Goal: Task Accomplishment & Management: Manage account settings

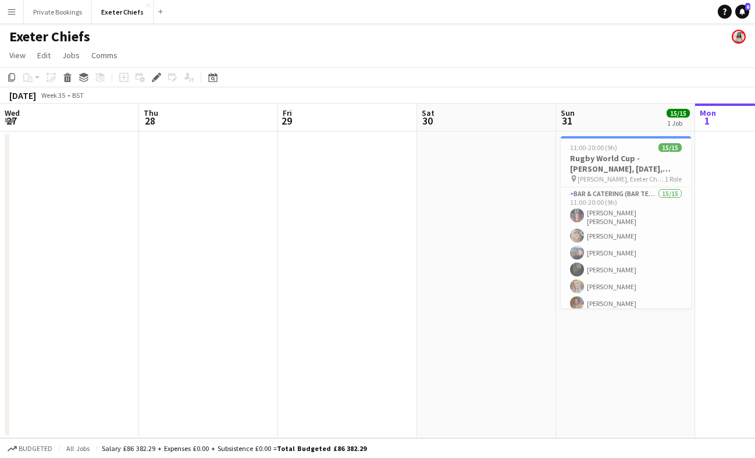
scroll to position [0, 401]
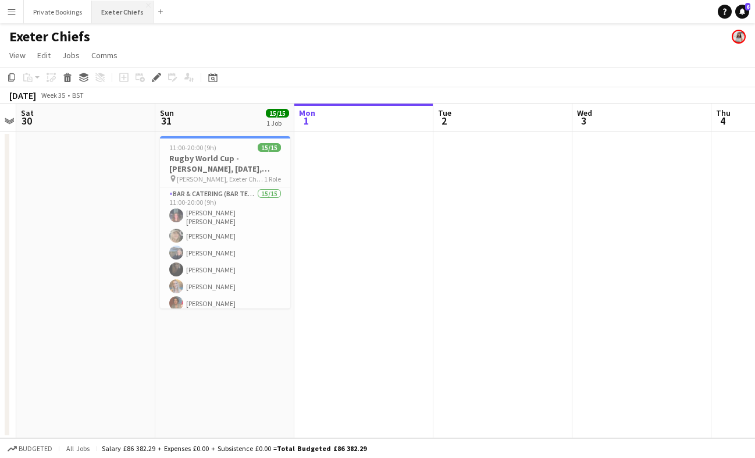
click at [143, 7] on button "Exeter Chiefs Close" at bounding box center [123, 12] width 62 height 23
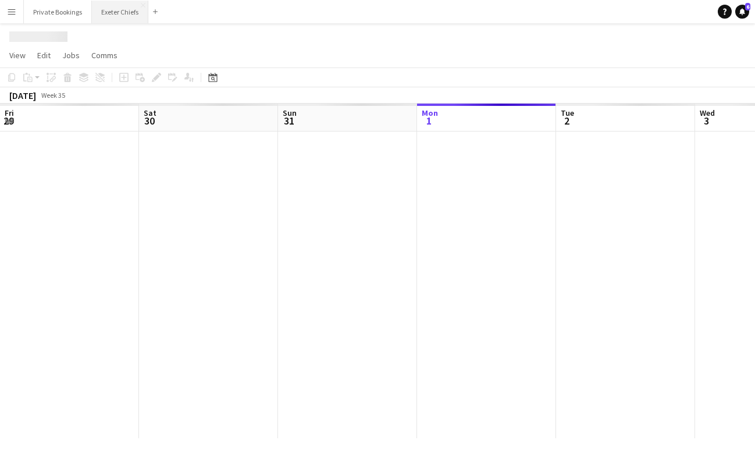
scroll to position [0, 278]
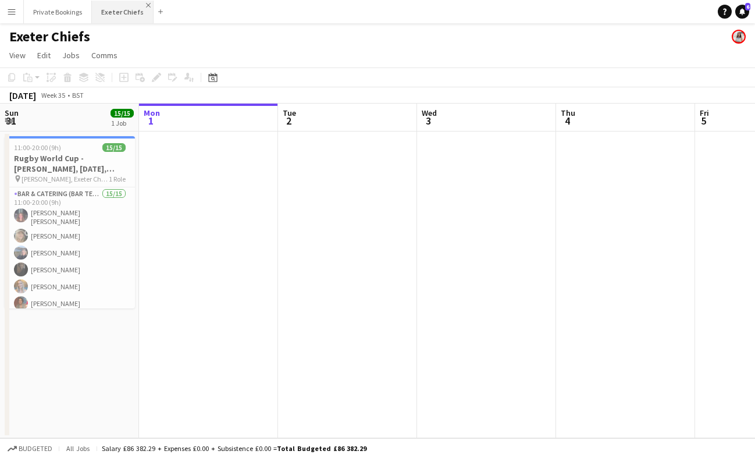
click at [146, 5] on app-icon "Close" at bounding box center [148, 5] width 5 height 5
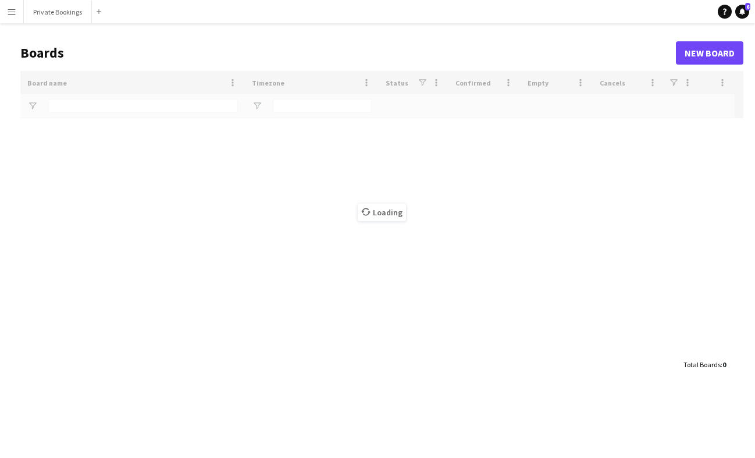
type input "******"
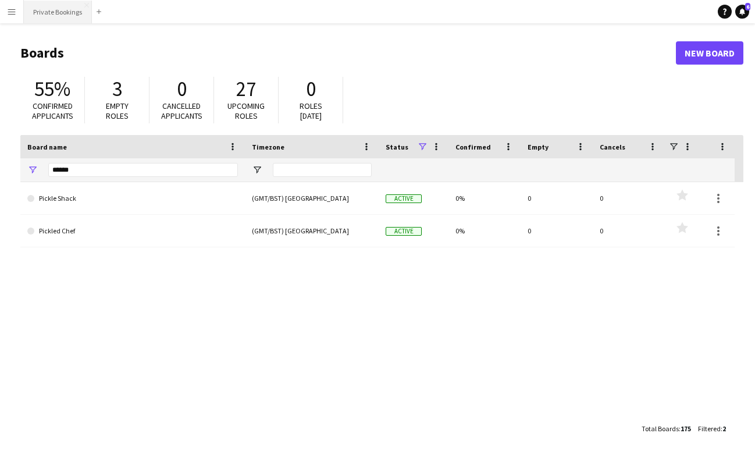
click at [46, 15] on button "Private Bookings Close" at bounding box center [58, 12] width 68 height 23
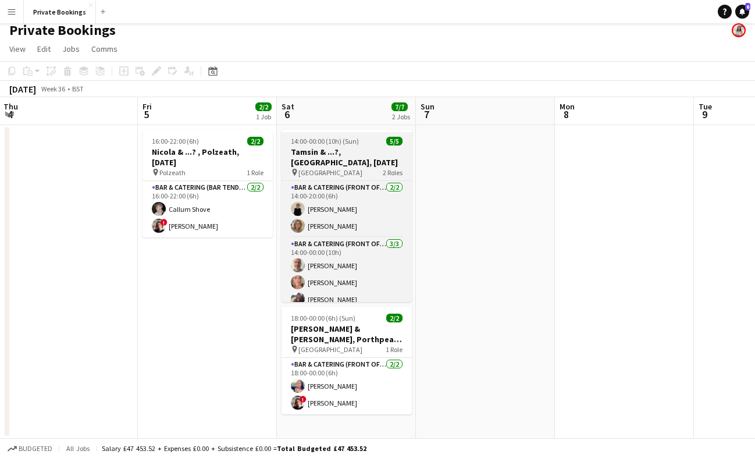
click at [351, 156] on h3 "Tamsin & ...?, [GEOGRAPHIC_DATA], [DATE]" at bounding box center [347, 157] width 130 height 21
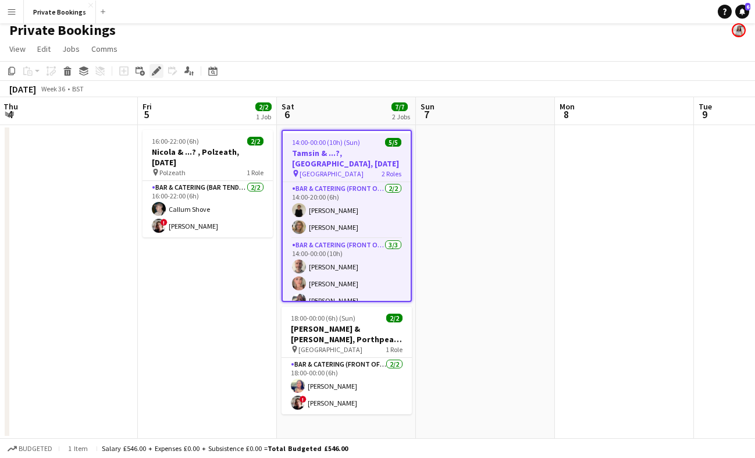
click at [157, 73] on icon "Edit" at bounding box center [156, 70] width 9 height 9
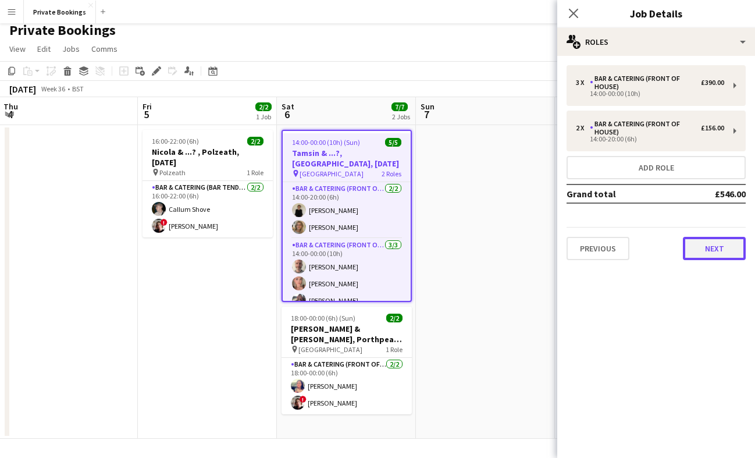
click at [701, 248] on button "Next" at bounding box center [714, 248] width 63 height 23
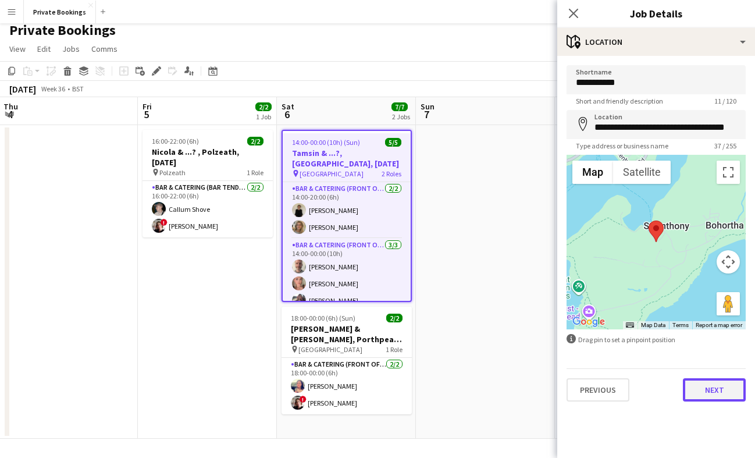
click at [710, 386] on button "Next" at bounding box center [714, 389] width 63 height 23
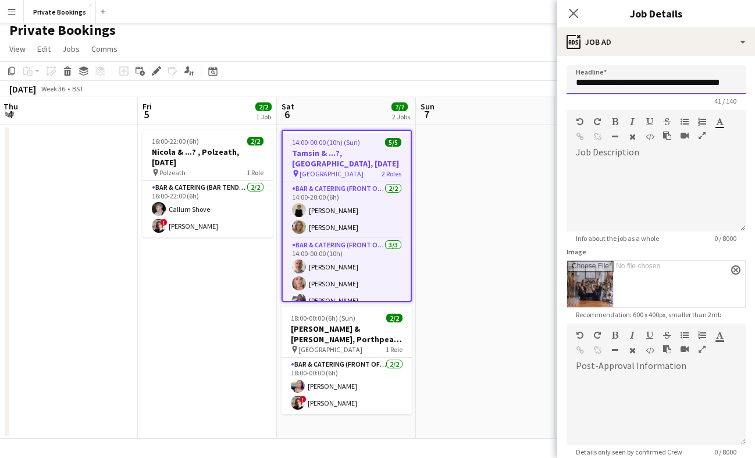
click at [624, 81] on input "**********" at bounding box center [656, 79] width 179 height 29
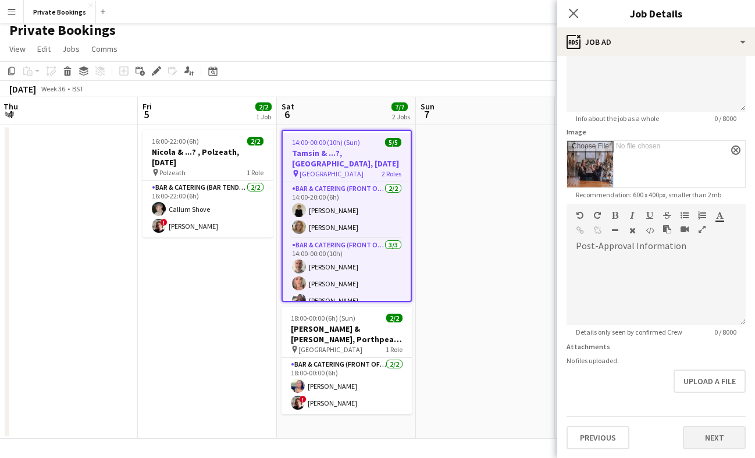
type input "**********"
click at [720, 431] on button "Next" at bounding box center [714, 437] width 63 height 23
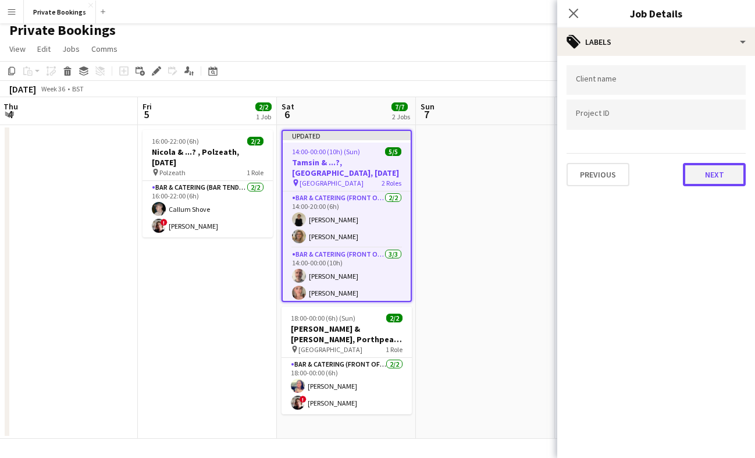
click at [717, 177] on button "Next" at bounding box center [714, 174] width 63 height 23
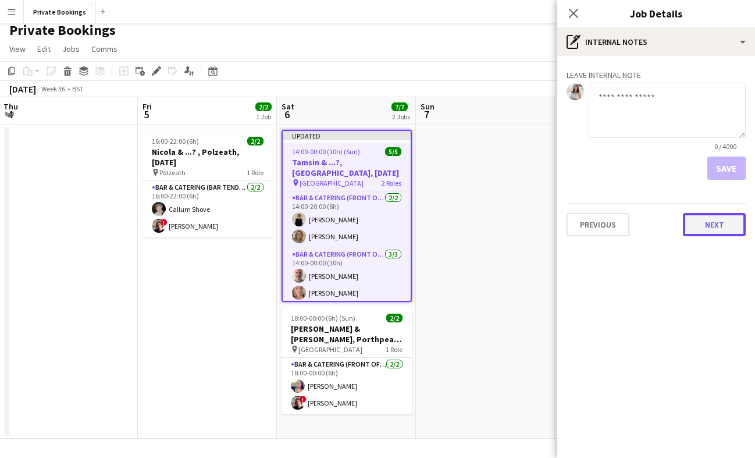
click at [735, 216] on button "Next" at bounding box center [714, 224] width 63 height 23
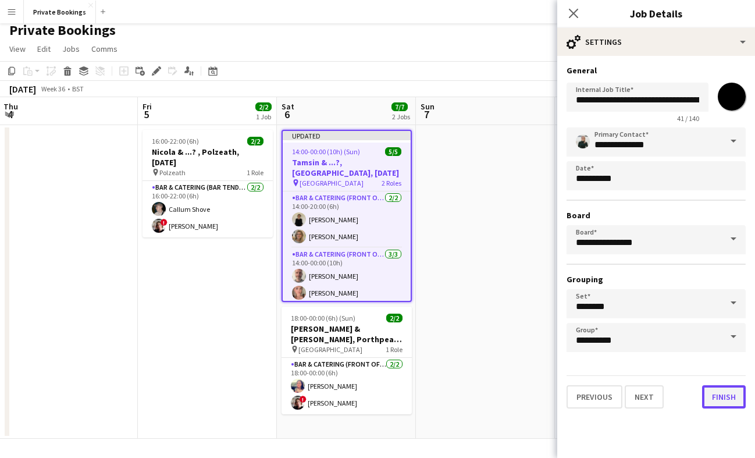
click at [718, 396] on button "Finish" at bounding box center [724, 396] width 44 height 23
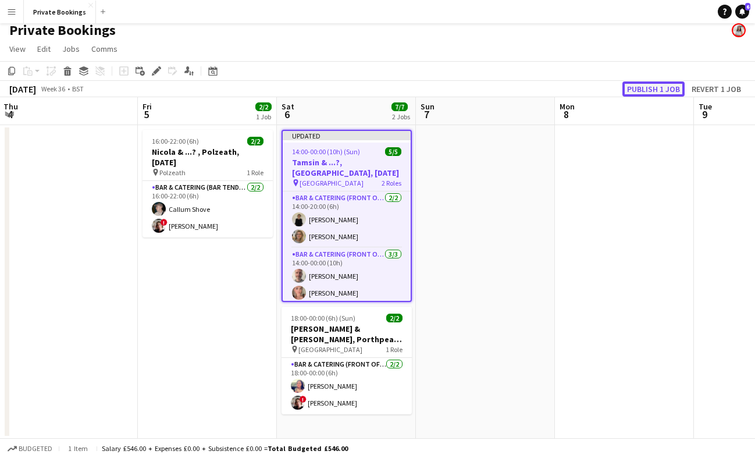
click at [663, 86] on button "Publish 1 job" at bounding box center [654, 88] width 62 height 15
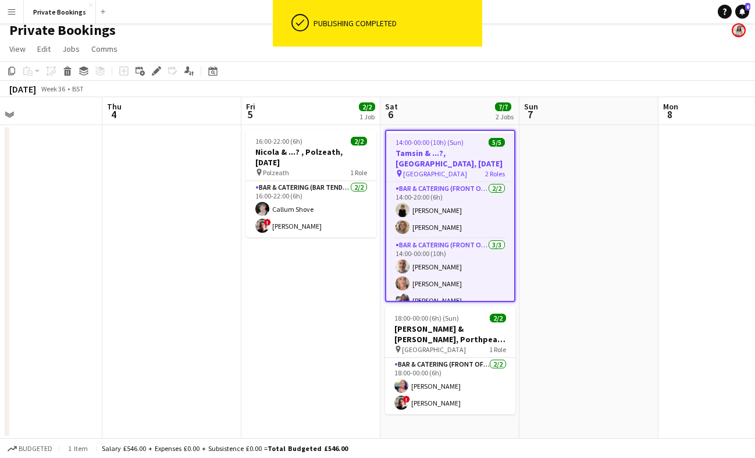
scroll to position [0, 315]
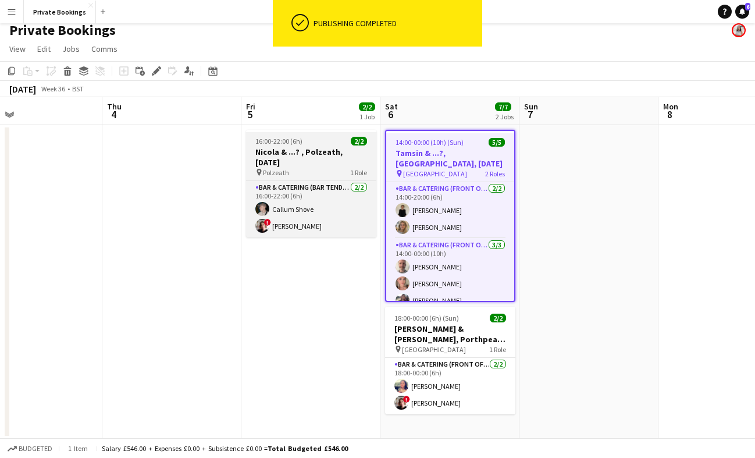
click at [319, 143] on div "16:00-22:00 (6h) 2/2" at bounding box center [311, 141] width 130 height 9
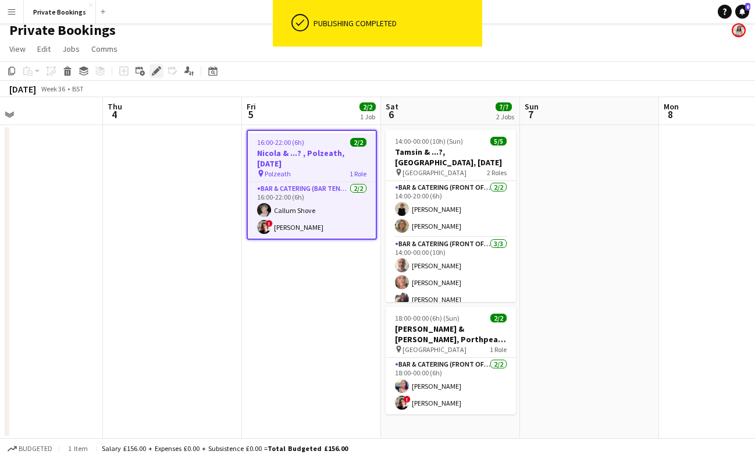
click at [158, 69] on icon at bounding box center [156, 71] width 6 height 6
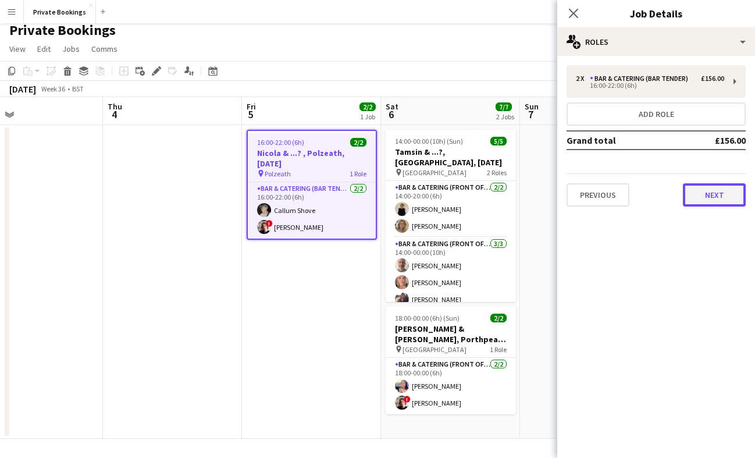
click at [730, 195] on button "Next" at bounding box center [714, 194] width 63 height 23
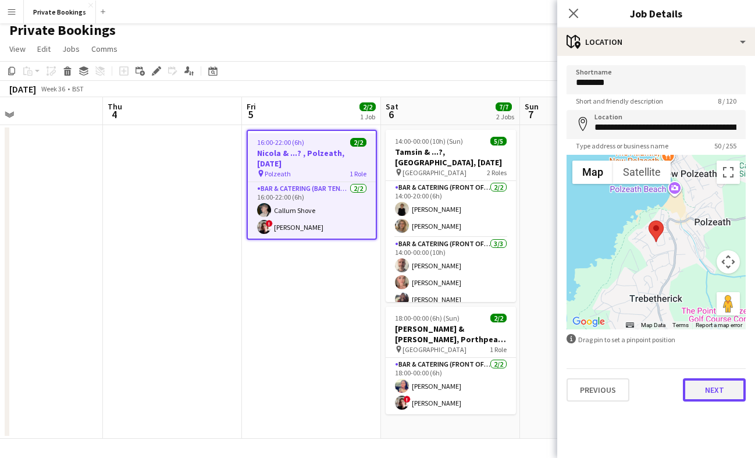
click at [708, 388] on button "Next" at bounding box center [714, 389] width 63 height 23
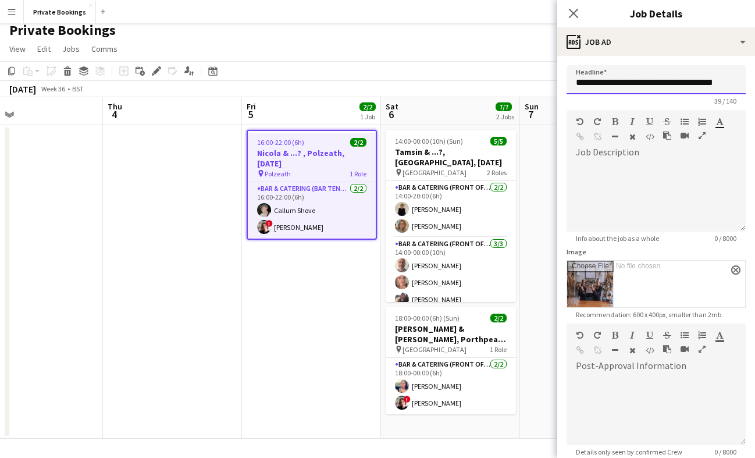
click at [601, 81] on input "**********" at bounding box center [656, 79] width 179 height 29
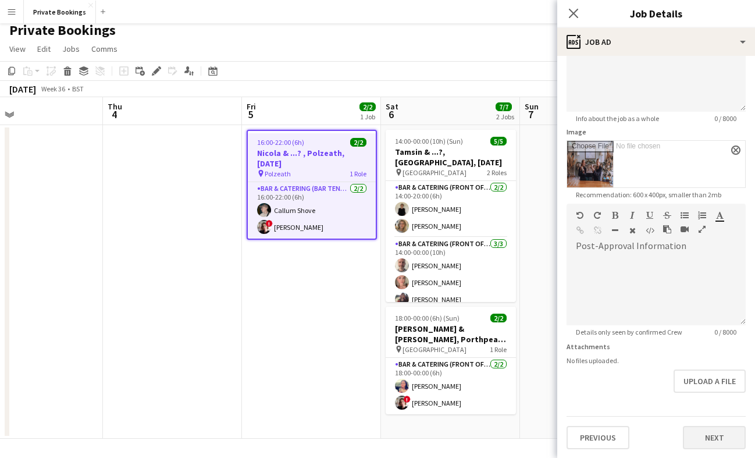
type input "**********"
click at [708, 447] on button "Next" at bounding box center [714, 437] width 63 height 23
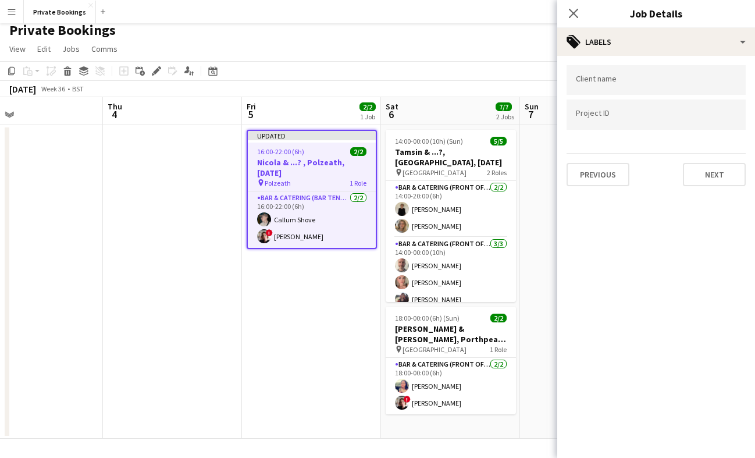
click at [510, 49] on app-page-menu "View Day view expanded Day view collapsed Month view Date picker Jump to [DATE]…" at bounding box center [377, 50] width 755 height 22
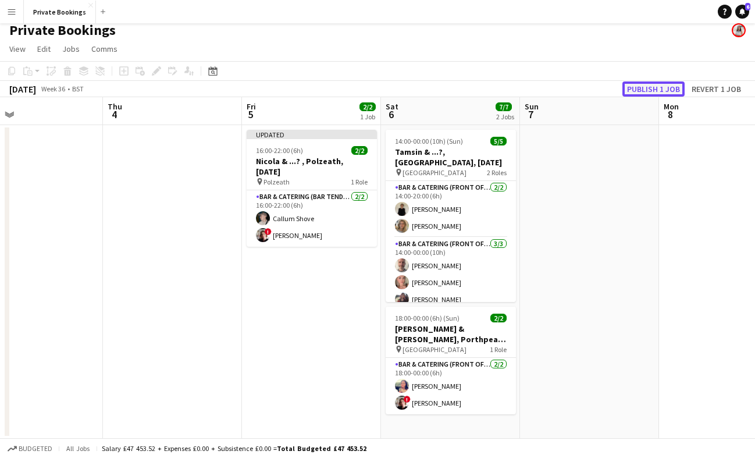
click at [662, 87] on button "Publish 1 job" at bounding box center [654, 88] width 62 height 15
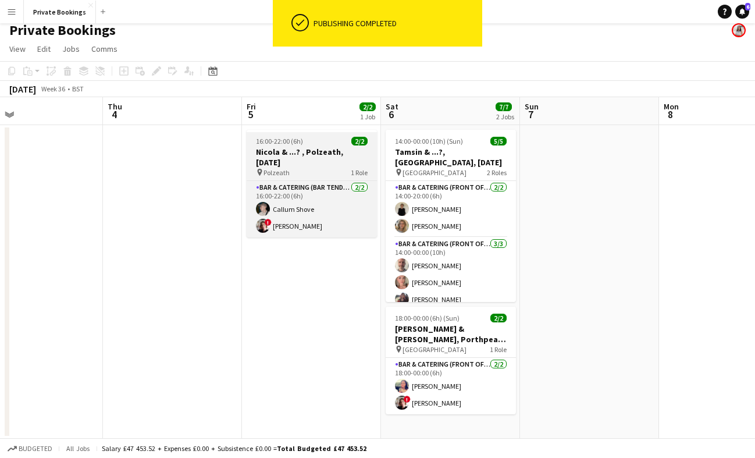
click at [324, 137] on div "16:00-22:00 (6h) 2/2" at bounding box center [312, 141] width 130 height 9
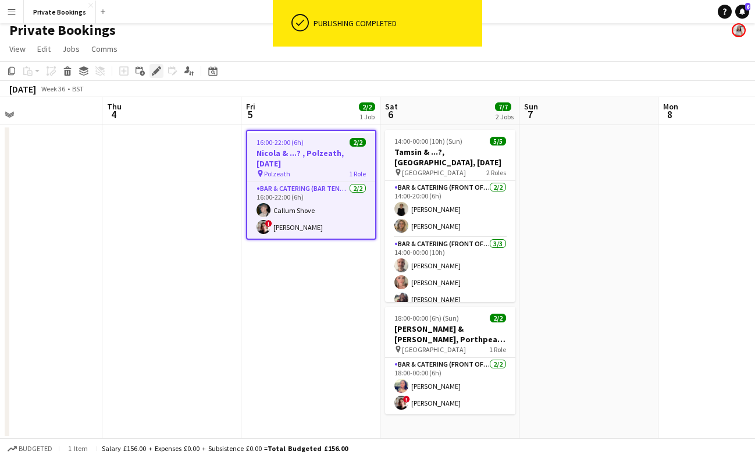
click at [152, 71] on icon "Edit" at bounding box center [156, 70] width 9 height 9
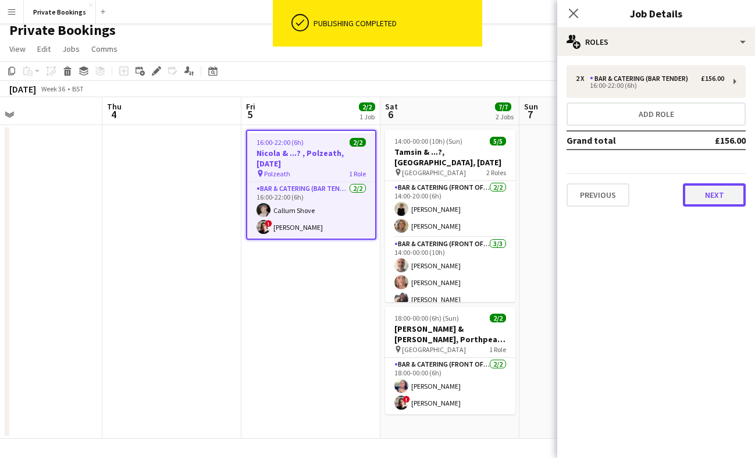
click at [707, 196] on button "Next" at bounding box center [714, 194] width 63 height 23
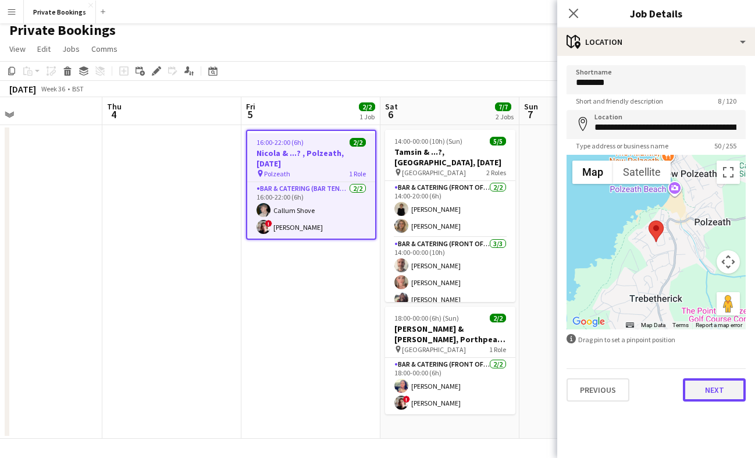
click at [736, 387] on button "Next" at bounding box center [714, 389] width 63 height 23
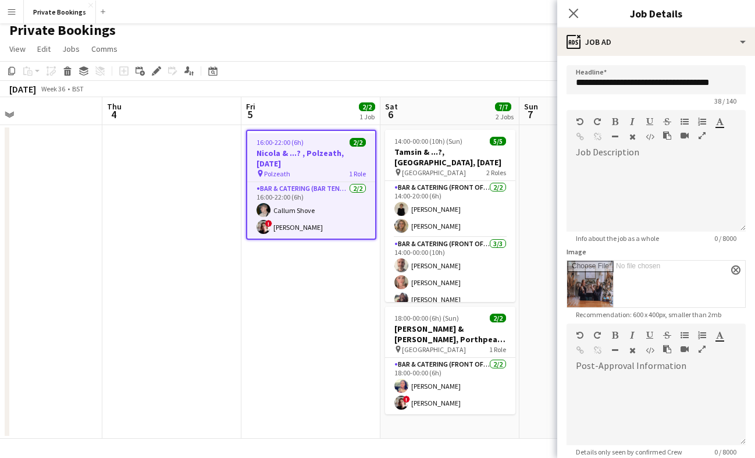
scroll to position [120, 0]
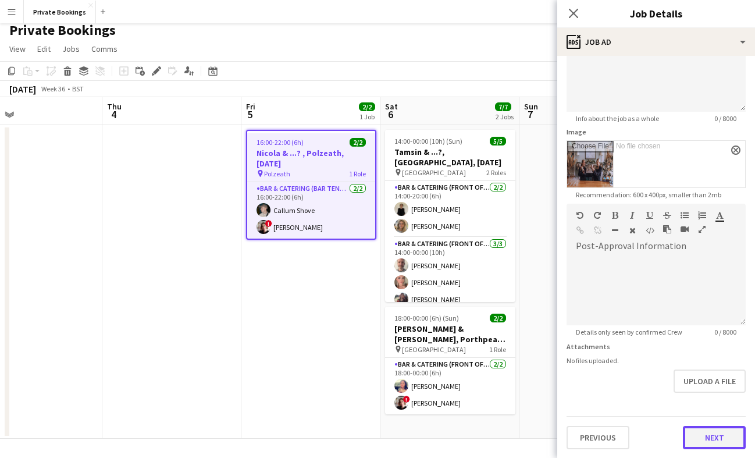
click at [717, 427] on button "Next" at bounding box center [714, 437] width 63 height 23
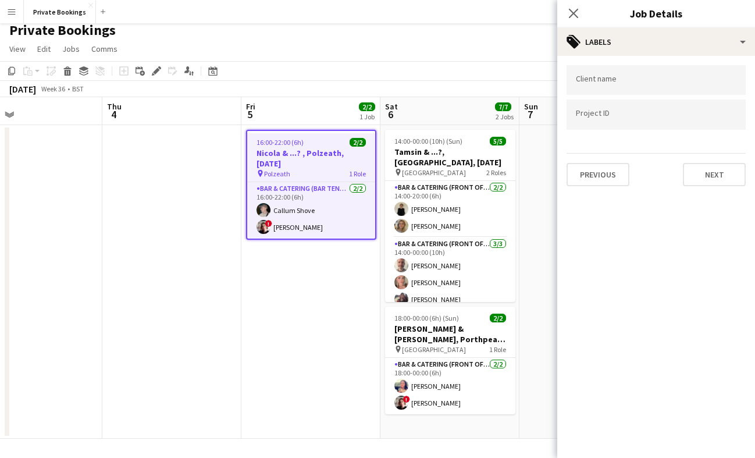
scroll to position [0, 0]
click at [702, 173] on button "Next" at bounding box center [714, 174] width 63 height 23
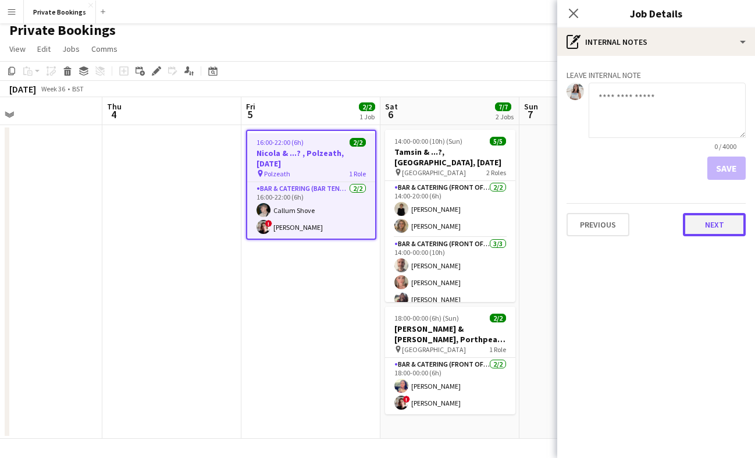
click at [719, 230] on button "Next" at bounding box center [714, 224] width 63 height 23
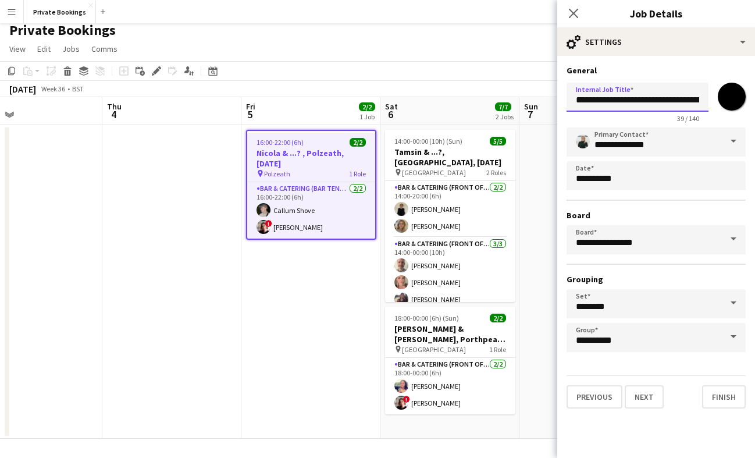
click at [621, 97] on input "**********" at bounding box center [638, 97] width 142 height 29
click at [600, 99] on input "**********" at bounding box center [638, 97] width 142 height 29
type input "**********"
click at [725, 406] on button "Finish" at bounding box center [724, 396] width 44 height 23
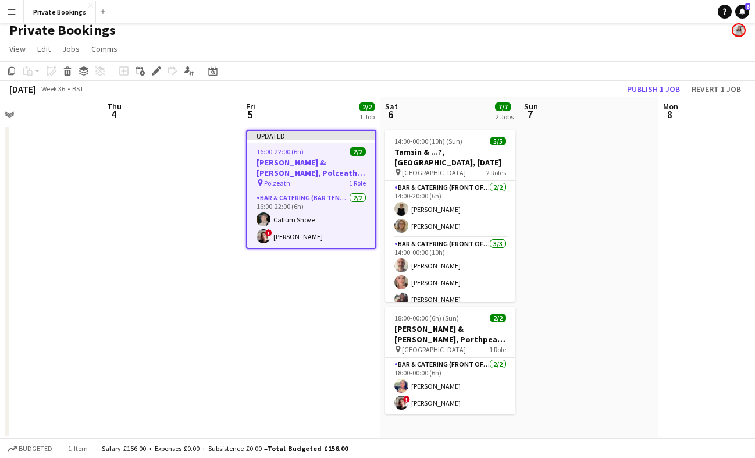
click at [545, 33] on div "Private Bookings" at bounding box center [377, 28] width 755 height 22
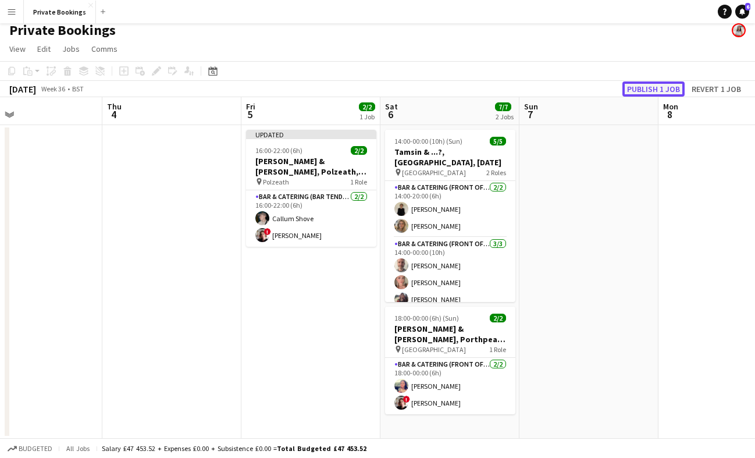
click at [661, 91] on button "Publish 1 job" at bounding box center [654, 88] width 62 height 15
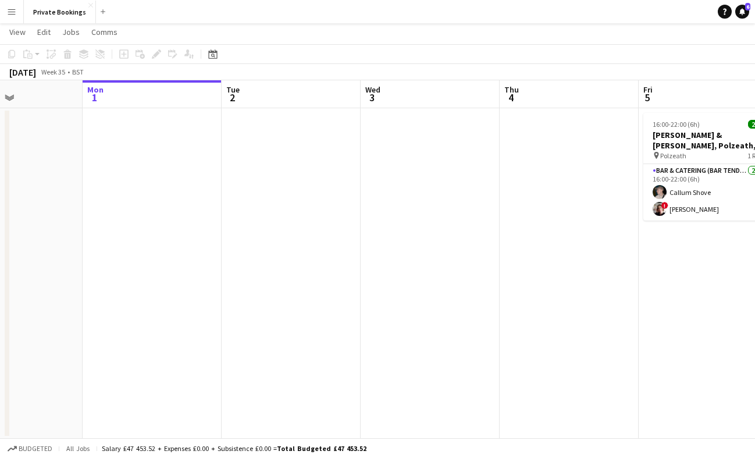
scroll to position [0, 365]
